Goal: Information Seeking & Learning: Learn about a topic

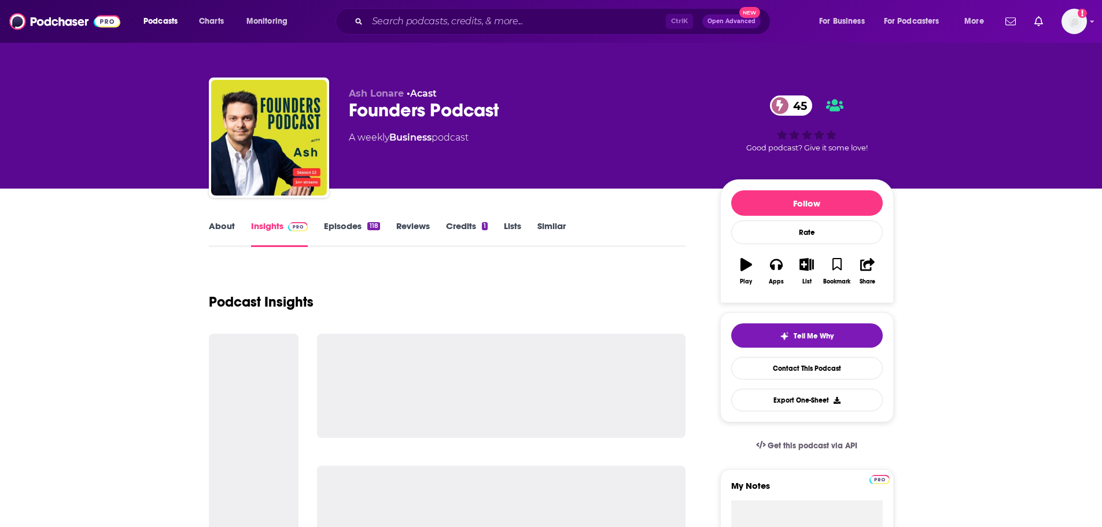
click at [215, 231] on link "About" at bounding box center [222, 233] width 26 height 27
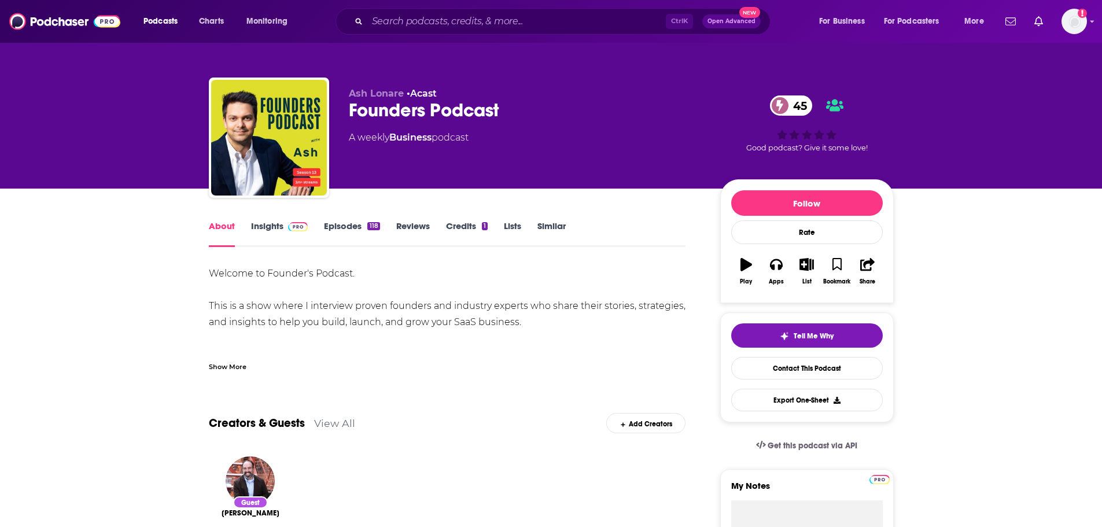
click at [225, 363] on div "Show More" at bounding box center [228, 365] width 38 height 11
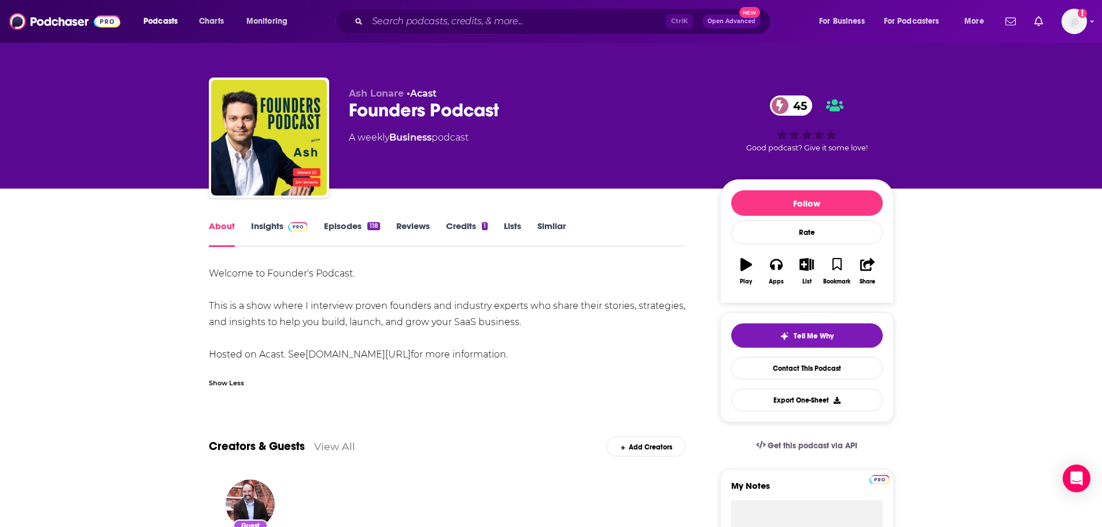
click at [255, 227] on link "Insights" at bounding box center [279, 233] width 57 height 27
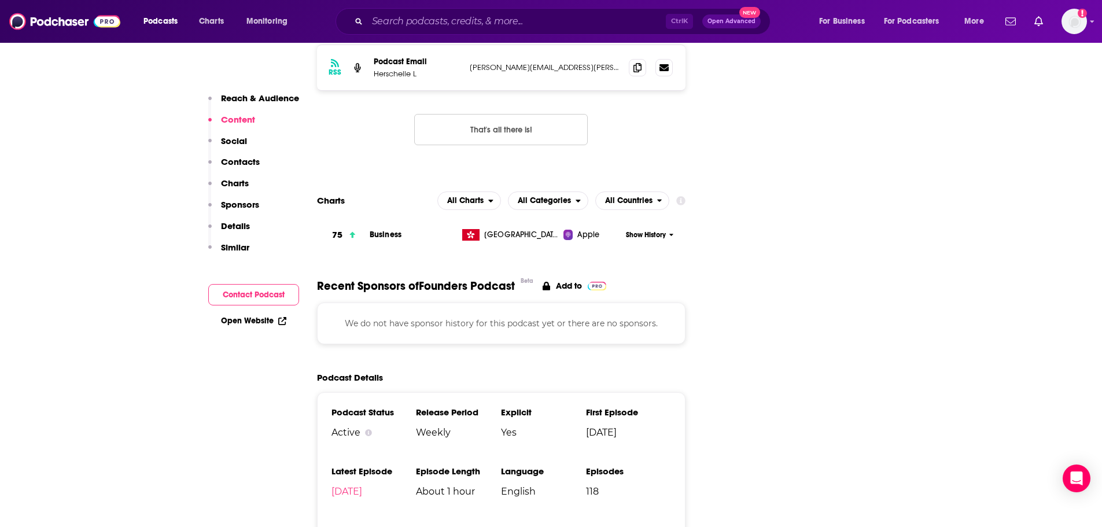
scroll to position [1157, 0]
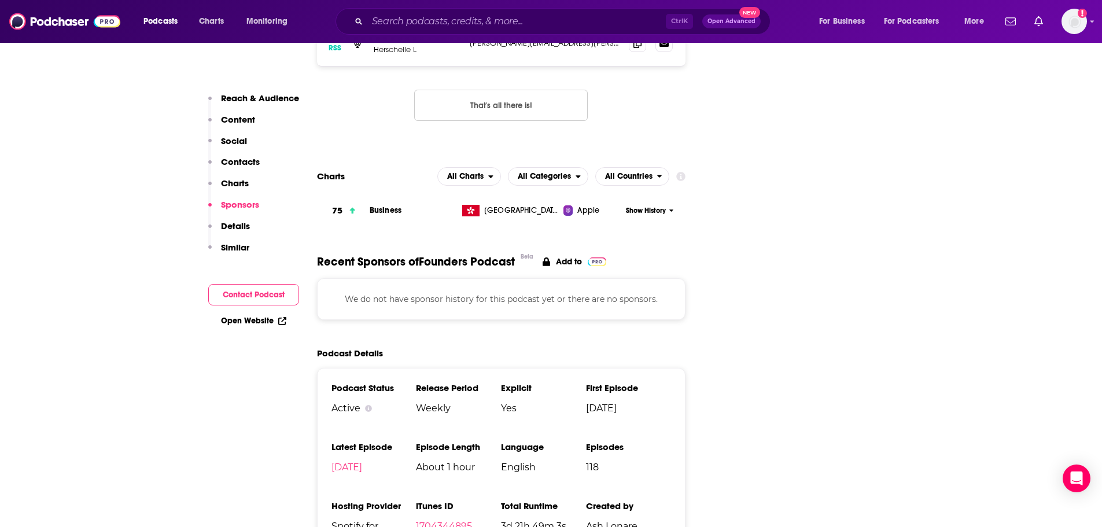
click at [581, 205] on span "Apple" at bounding box center [588, 211] width 22 height 12
